Goal: Transaction & Acquisition: Purchase product/service

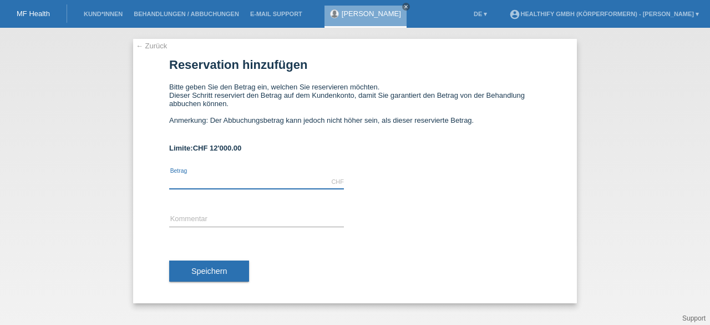
click at [232, 176] on input "text" at bounding box center [256, 182] width 175 height 14
type input "2197.00"
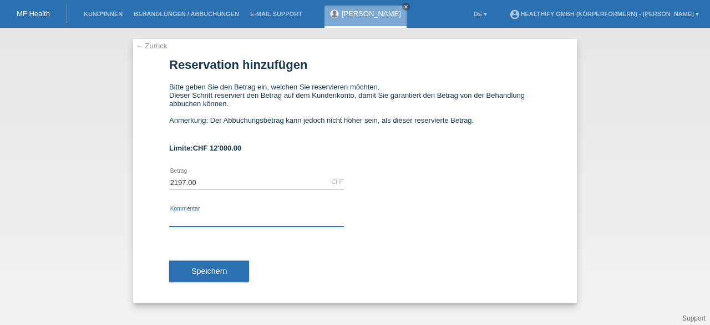
click at [191, 219] on input "text" at bounding box center [256, 219] width 175 height 14
type input "12 monats abo"
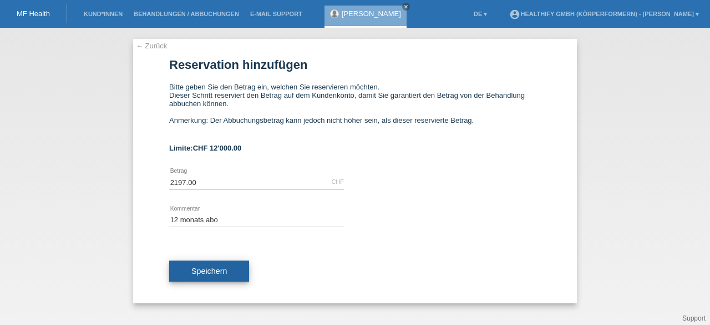
click at [229, 268] on button "Speichern" at bounding box center [209, 270] width 80 height 21
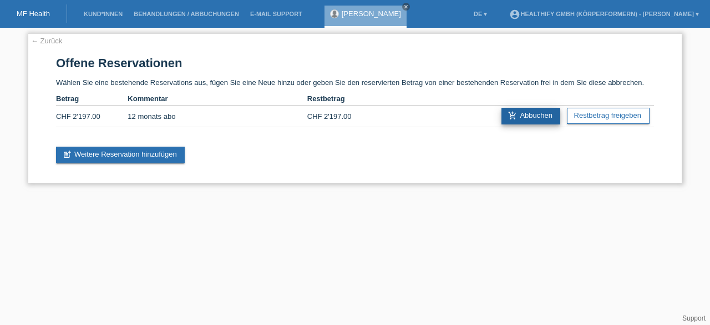
click at [509, 114] on icon "add_shopping_cart" at bounding box center [512, 115] width 9 height 9
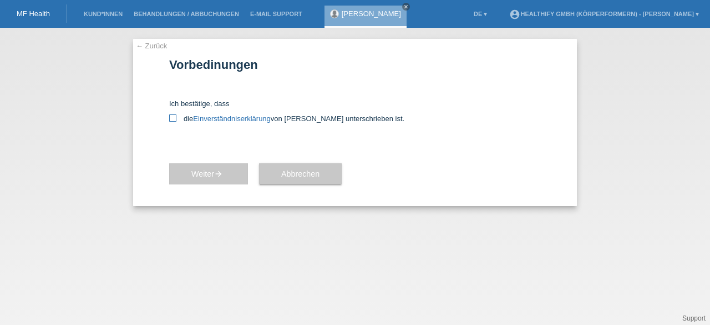
click at [173, 120] on icon at bounding box center [172, 117] width 7 height 7
click at [173, 120] on input "die Einverständniserklärung von der Kundin unterschrieben ist." at bounding box center [172, 117] width 7 height 7
checkbox input "true"
click at [201, 163] on button "Weiter arrow_forward" at bounding box center [208, 173] width 79 height 21
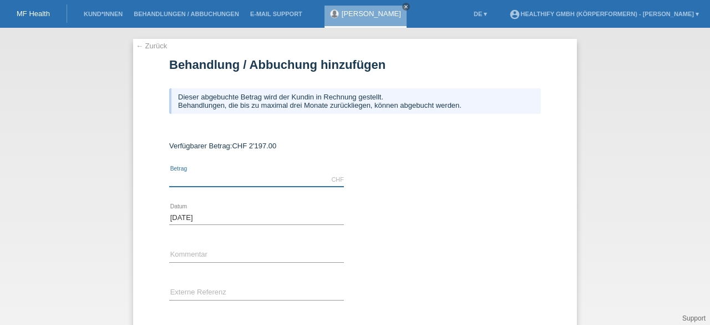
click at [216, 182] on input "text" at bounding box center [256, 180] width 175 height 14
type input "2197.00"
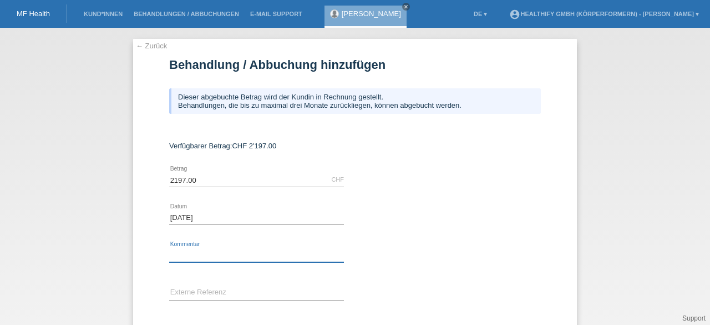
click at [246, 250] on input "text" at bounding box center [256, 255] width 175 height 14
type input "12 monats abo"
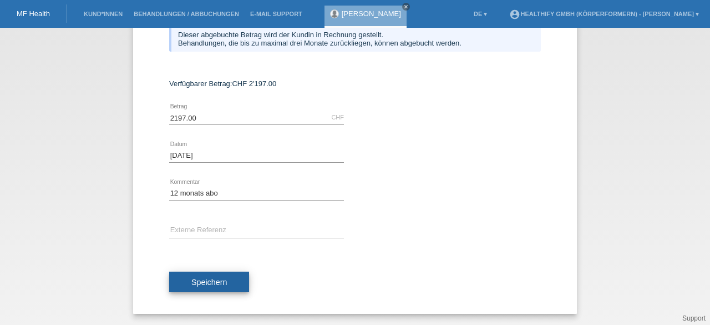
click at [219, 273] on button "Speichern" at bounding box center [209, 281] width 80 height 21
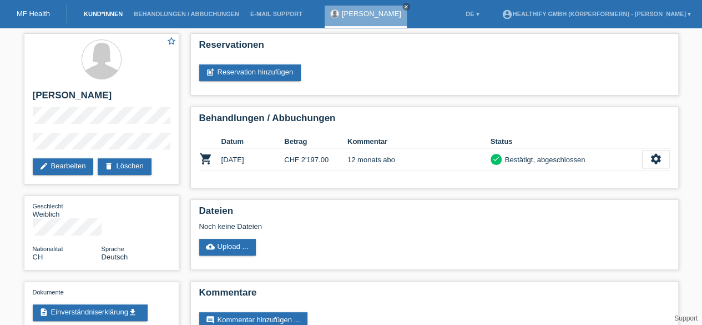
click at [87, 11] on link "Kund*innen" at bounding box center [103, 14] width 50 height 7
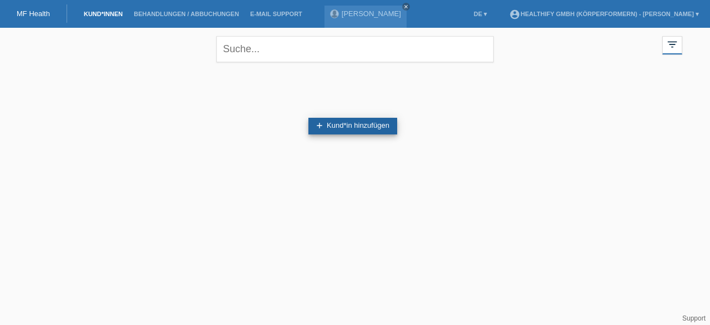
click at [336, 124] on link "add Kund*in hinzufügen" at bounding box center [352, 126] width 89 height 17
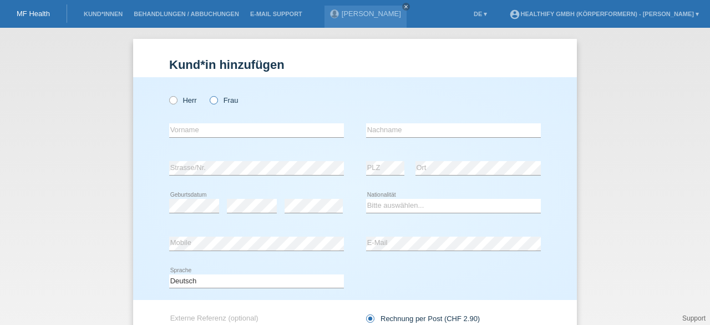
click at [213, 97] on label "Frau" at bounding box center [224, 100] width 28 height 8
click at [213, 97] on input "Frau" at bounding box center [213, 99] width 7 height 7
radio input "true"
click at [205, 130] on input "text" at bounding box center [256, 130] width 175 height 14
type input "[PERSON_NAME]"
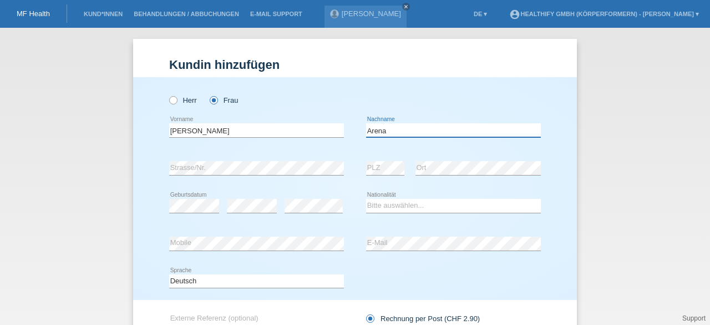
type input "Arena"
click at [400, 207] on select "Bitte auswählen... Schweiz Deutschland Liechtenstein Österreich ------------ Af…" at bounding box center [453, 205] width 175 height 13
select select "CH"
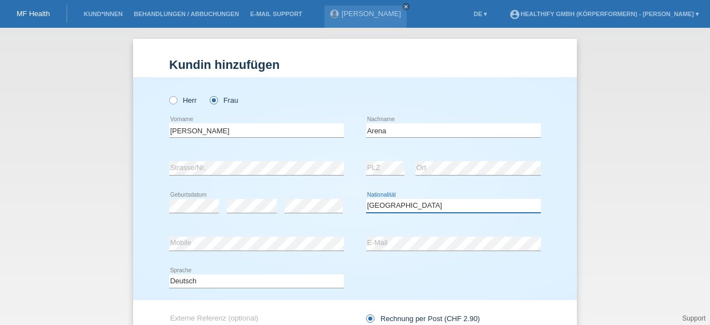
click at [366, 199] on select "Bitte auswählen... Schweiz Deutschland Liechtenstein Österreich ------------ Af…" at bounding box center [453, 205] width 175 height 13
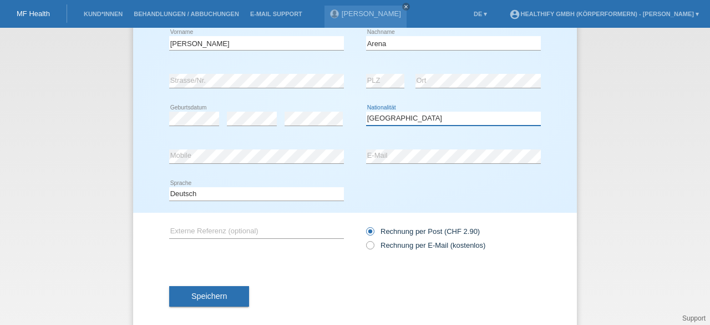
scroll to position [88, 0]
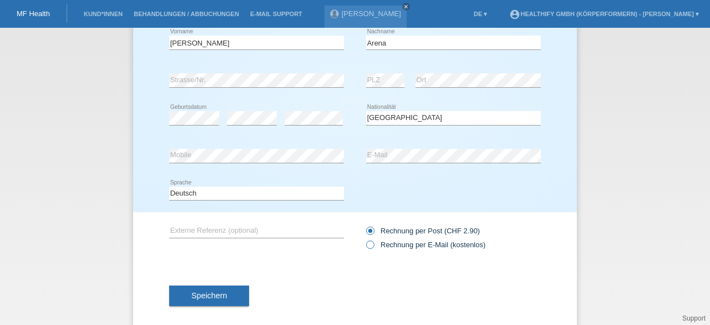
click at [364, 239] on icon at bounding box center [364, 239] width 0 height 0
click at [368, 246] on input "Rechnung per E-Mail (kostenlos)" at bounding box center [369, 247] width 7 height 14
radio input "true"
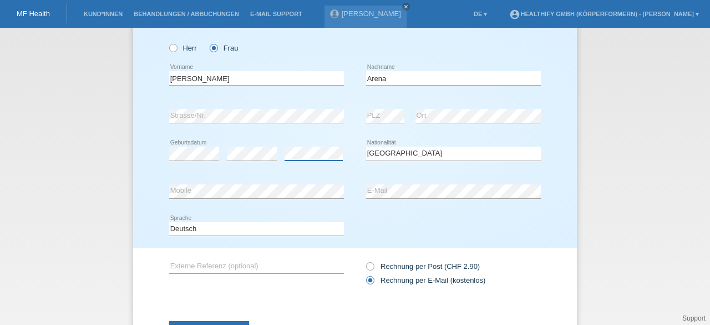
scroll to position [101, 0]
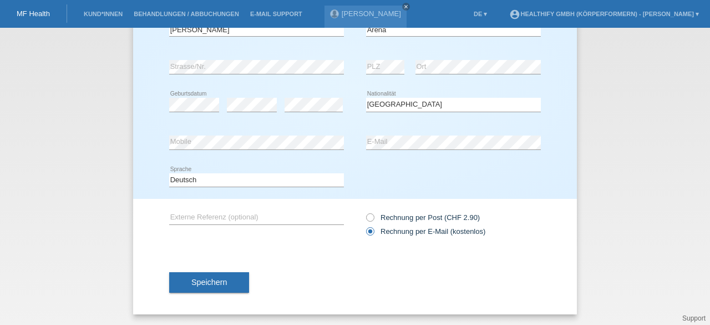
click at [222, 269] on div "Speichern" at bounding box center [355, 282] width 372 height 64
click at [220, 276] on button "Speichern" at bounding box center [209, 282] width 80 height 21
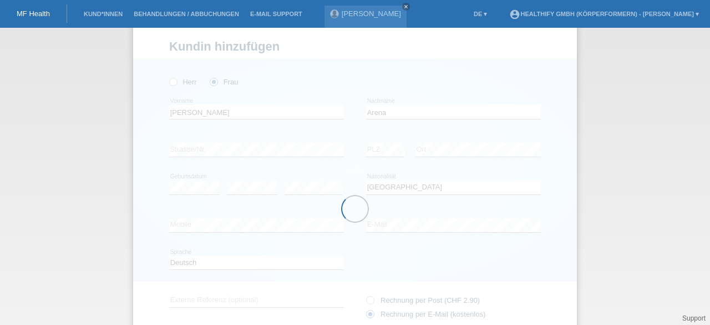
scroll to position [0, 0]
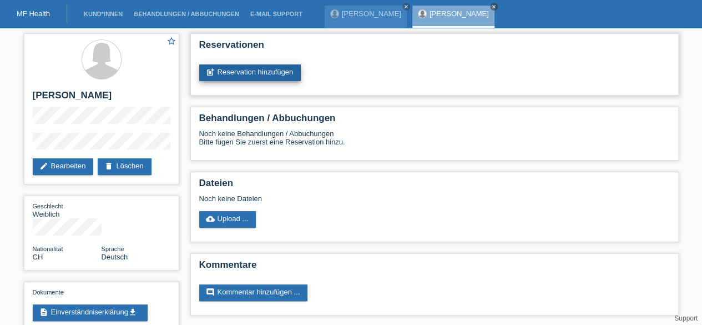
click at [290, 70] on link "post_add Reservation hinzufügen" at bounding box center [250, 72] width 102 height 17
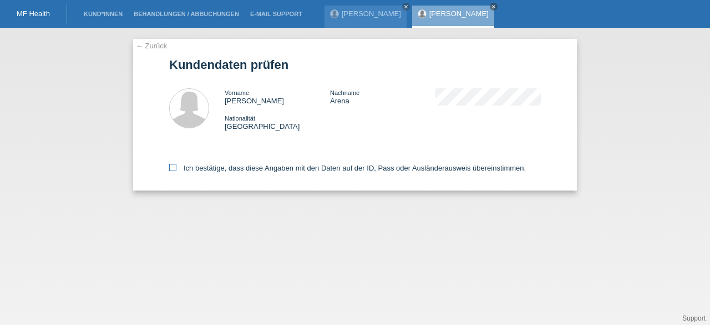
click at [173, 168] on icon at bounding box center [172, 167] width 7 height 7
click at [173, 168] on input "Ich bestätige, dass diese Angaben mit den Daten auf der ID, Pass oder Ausländer…" at bounding box center [172, 167] width 7 height 7
checkbox input "true"
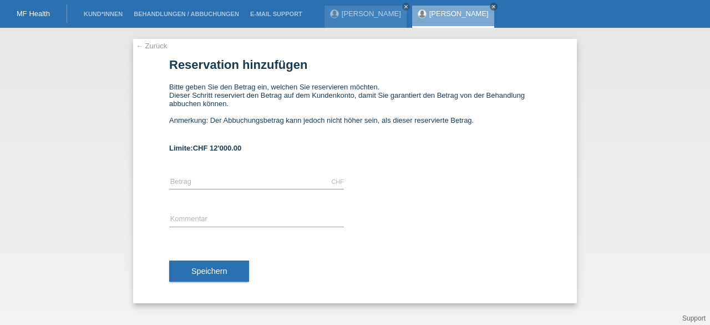
click at [256, 175] on div "CHF error Betrag" at bounding box center [256, 182] width 175 height 38
click at [253, 181] on input "text" at bounding box center [256, 182] width 175 height 14
type input "2556.00"
click at [204, 219] on input "text" at bounding box center [256, 219] width 175 height 14
type input "12 monats abo"
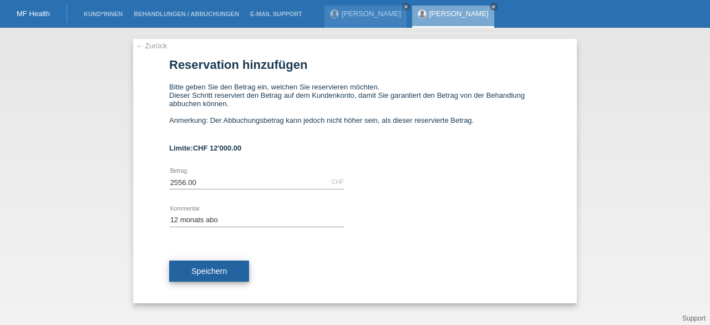
click at [217, 273] on span "Speichern" at bounding box center [209, 270] width 36 height 9
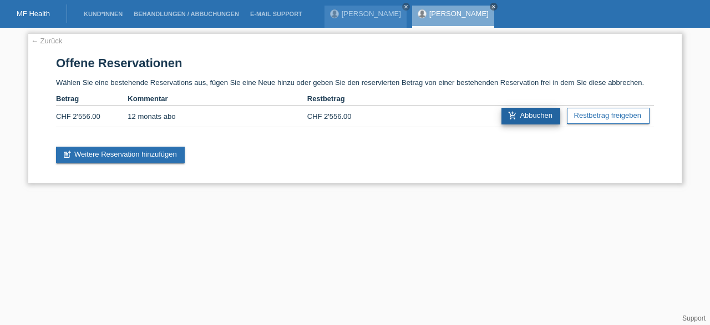
click at [536, 116] on link "add_shopping_cart Abbuchen" at bounding box center [530, 116] width 59 height 17
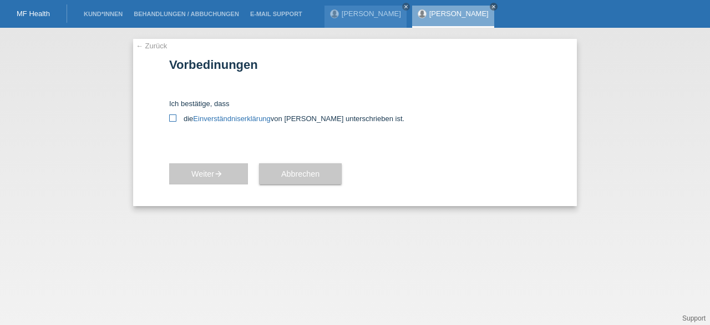
click at [174, 123] on label "die Einverständniserklärung von der Kundin unterschrieben ist." at bounding box center [355, 118] width 372 height 8
click at [174, 121] on input "die Einverständniserklärung von der Kundin unterschrieben ist." at bounding box center [172, 117] width 7 height 7
checkbox input "true"
click at [202, 181] on button "Weiter arrow_forward" at bounding box center [208, 173] width 79 height 21
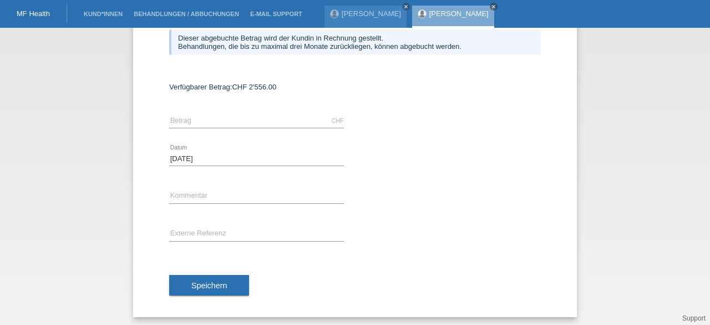
scroll to position [59, 0]
click at [213, 117] on input "text" at bounding box center [256, 120] width 175 height 14
type input "2556.00"
click at [237, 194] on input "text" at bounding box center [256, 196] width 175 height 14
type input "12 monats abo"
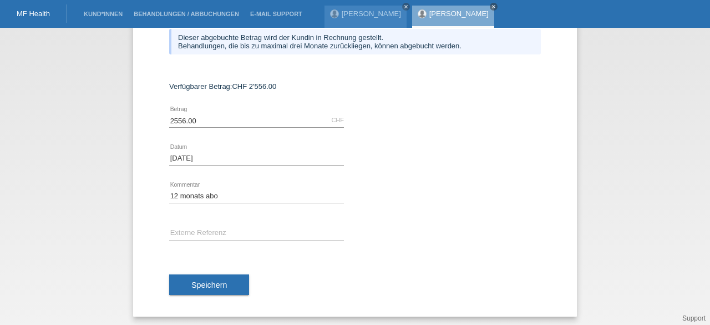
click at [383, 184] on div at bounding box center [453, 181] width 175 height 8
click at [213, 282] on span "Speichern" at bounding box center [209, 284] width 36 height 9
